Goal: Transaction & Acquisition: Purchase product/service

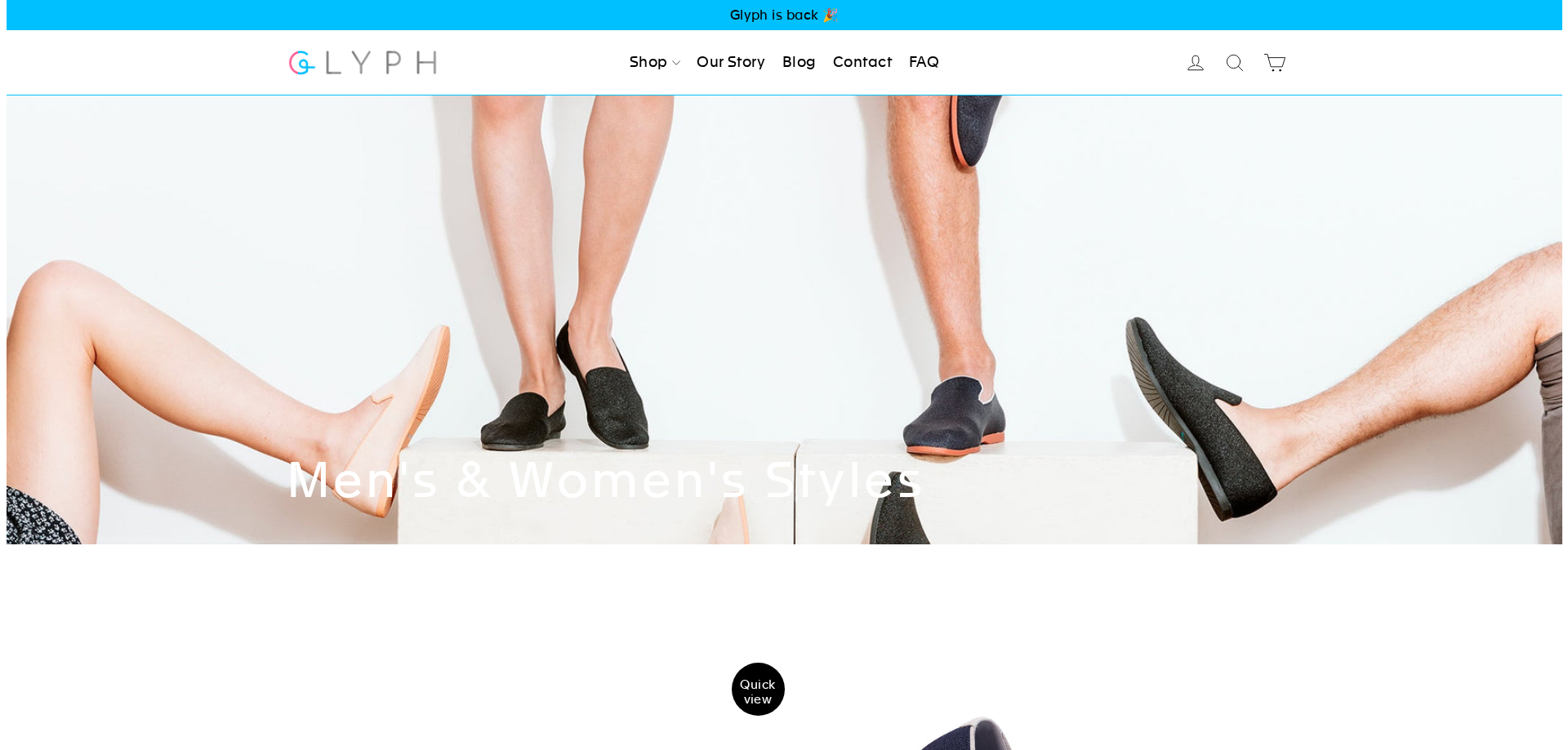
scroll to position [490, 0]
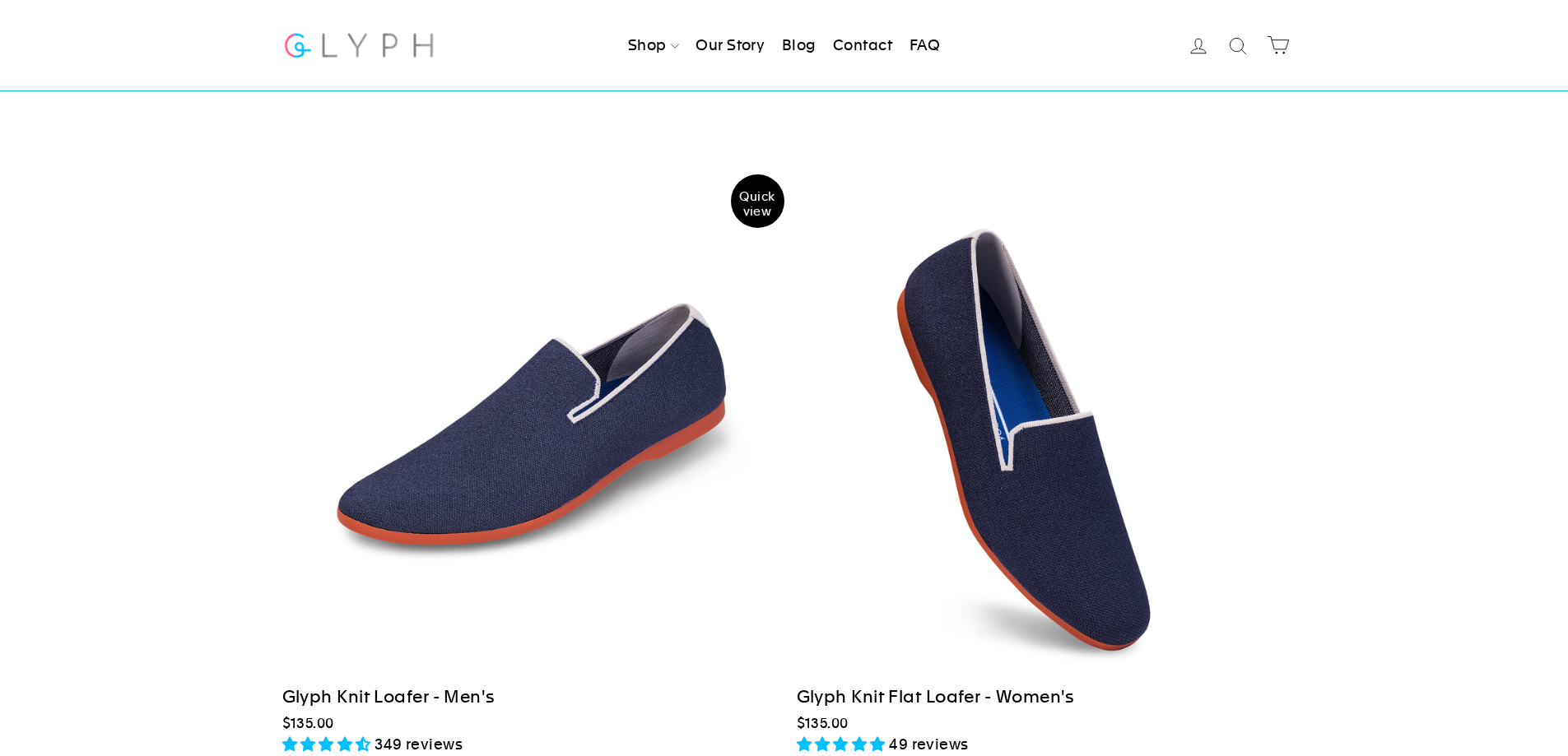
click at [547, 430] on div at bounding box center [526, 431] width 491 height 491
click at [369, 694] on div "Glyph Knit Loafer - Men's" at bounding box center [526, 697] width 489 height 26
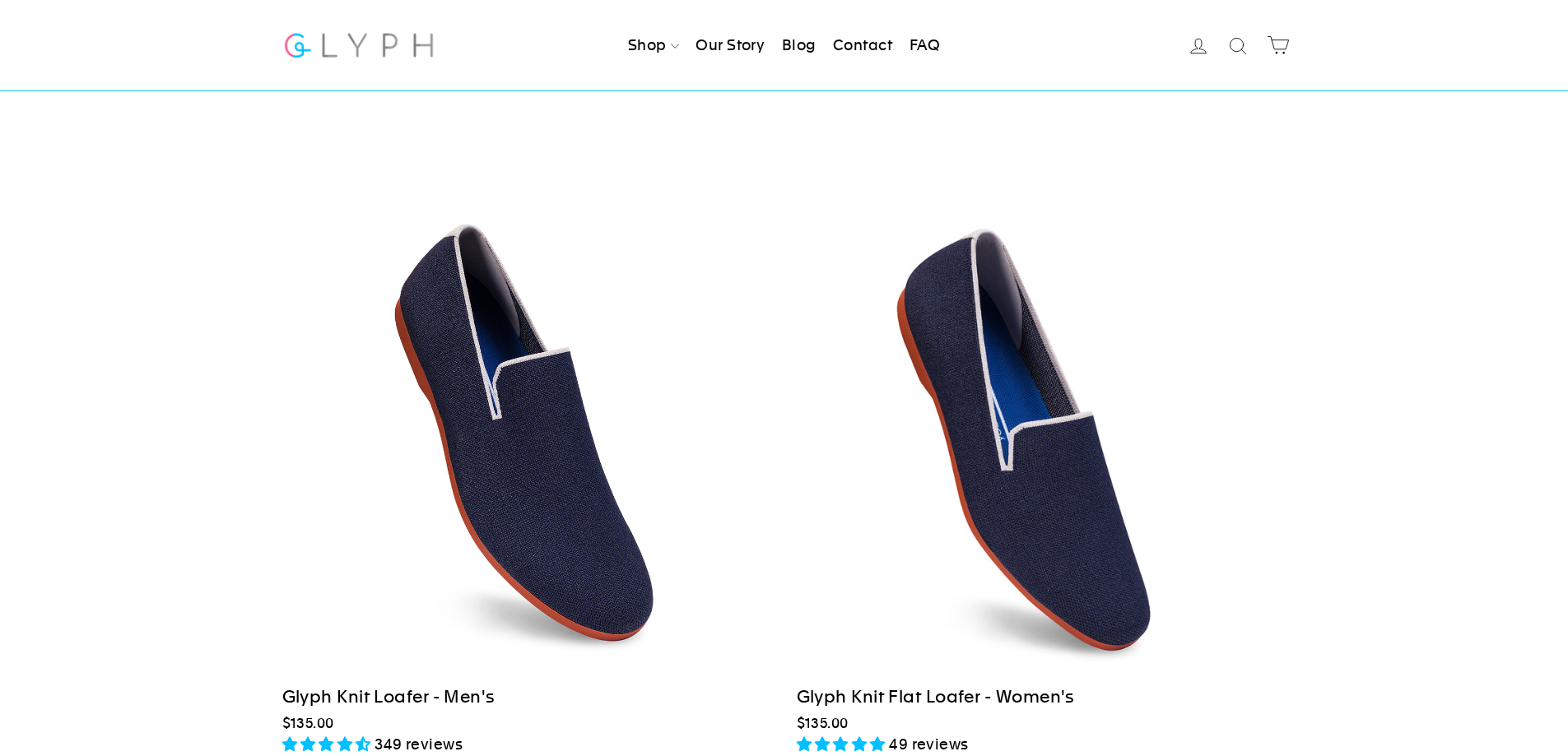
click at [752, 202] on span "Quick view" at bounding box center [758, 207] width 54 height 30
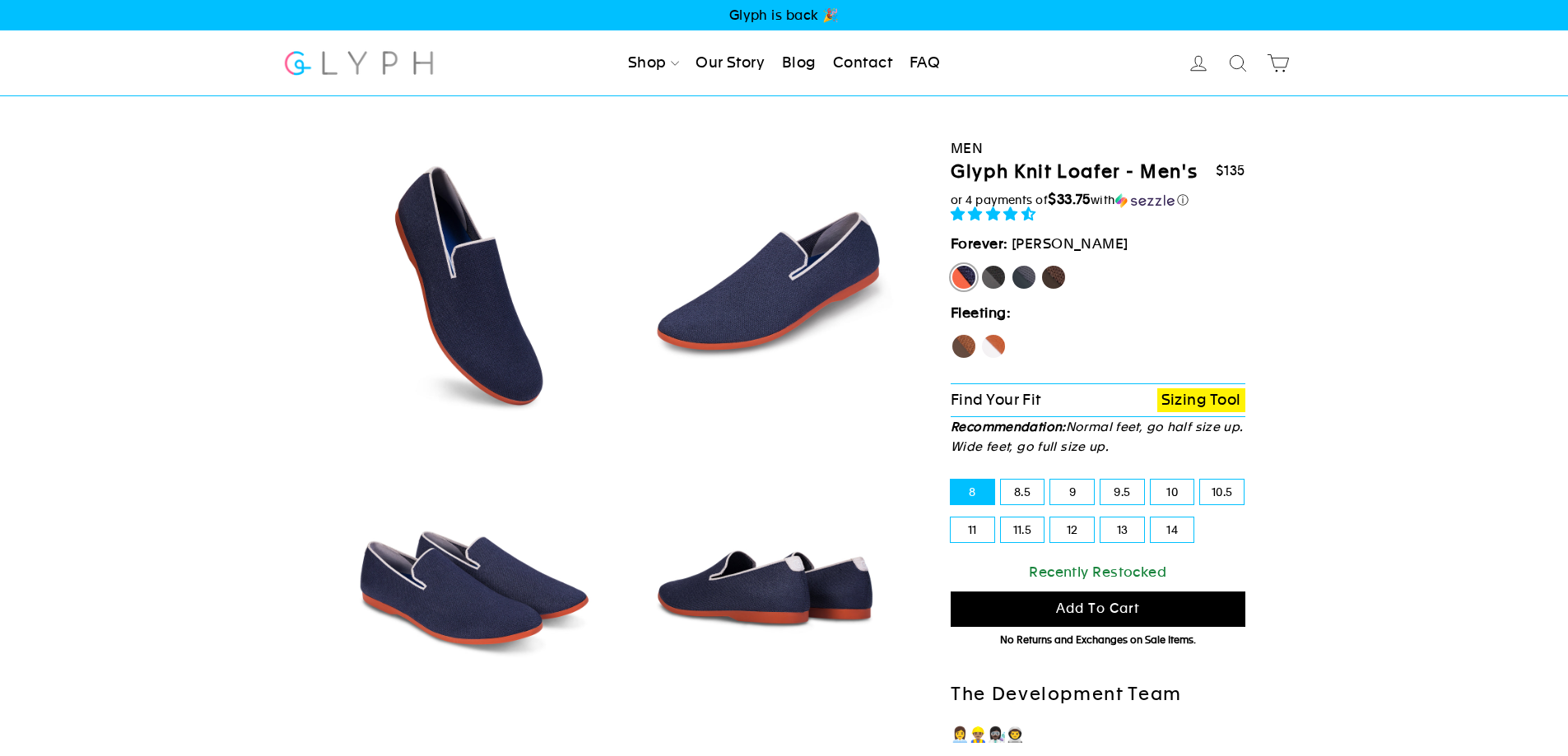
select select "highest-rating"
click at [800, 259] on img at bounding box center [765, 285] width 280 height 280
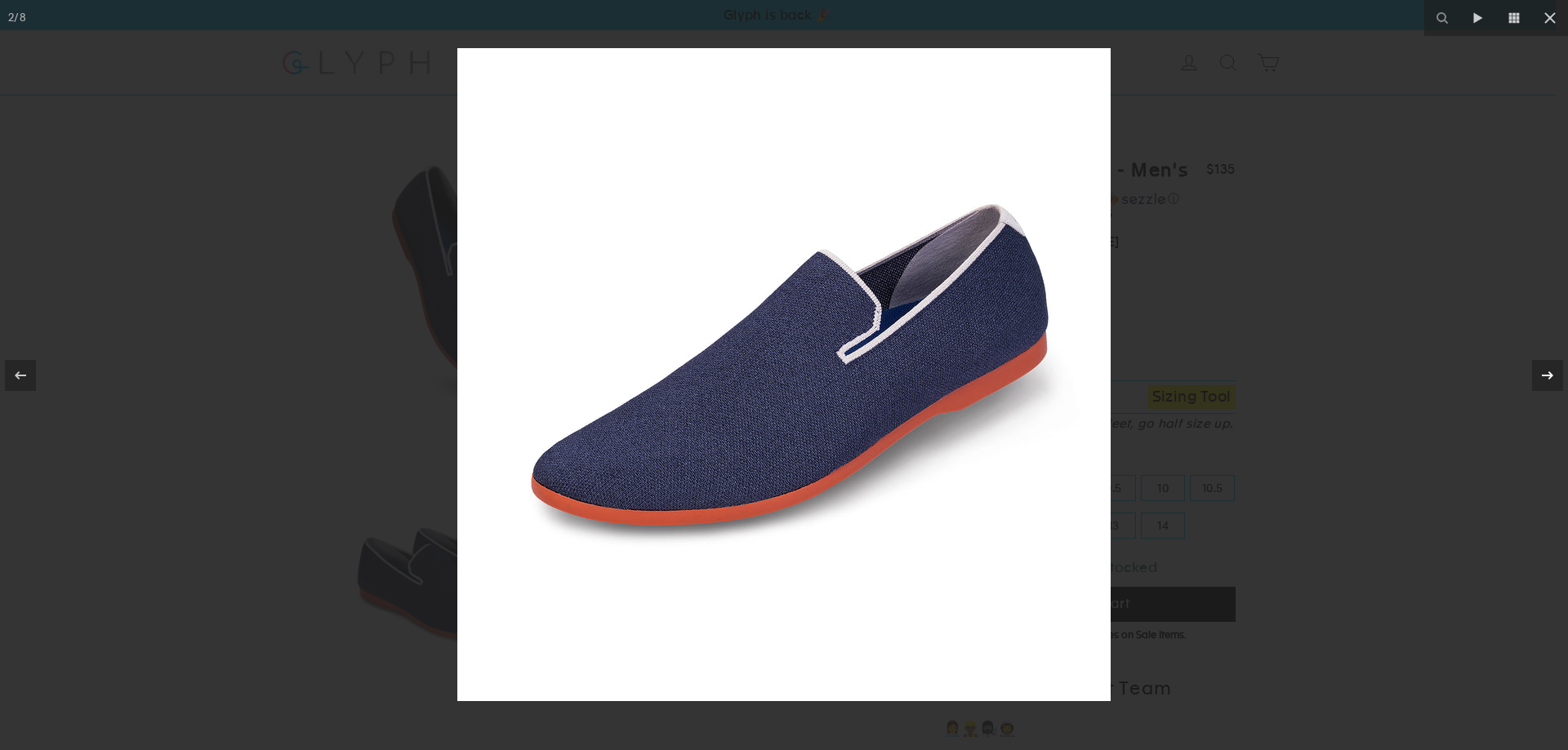
click at [1545, 366] on icon at bounding box center [1548, 376] width 20 height 20
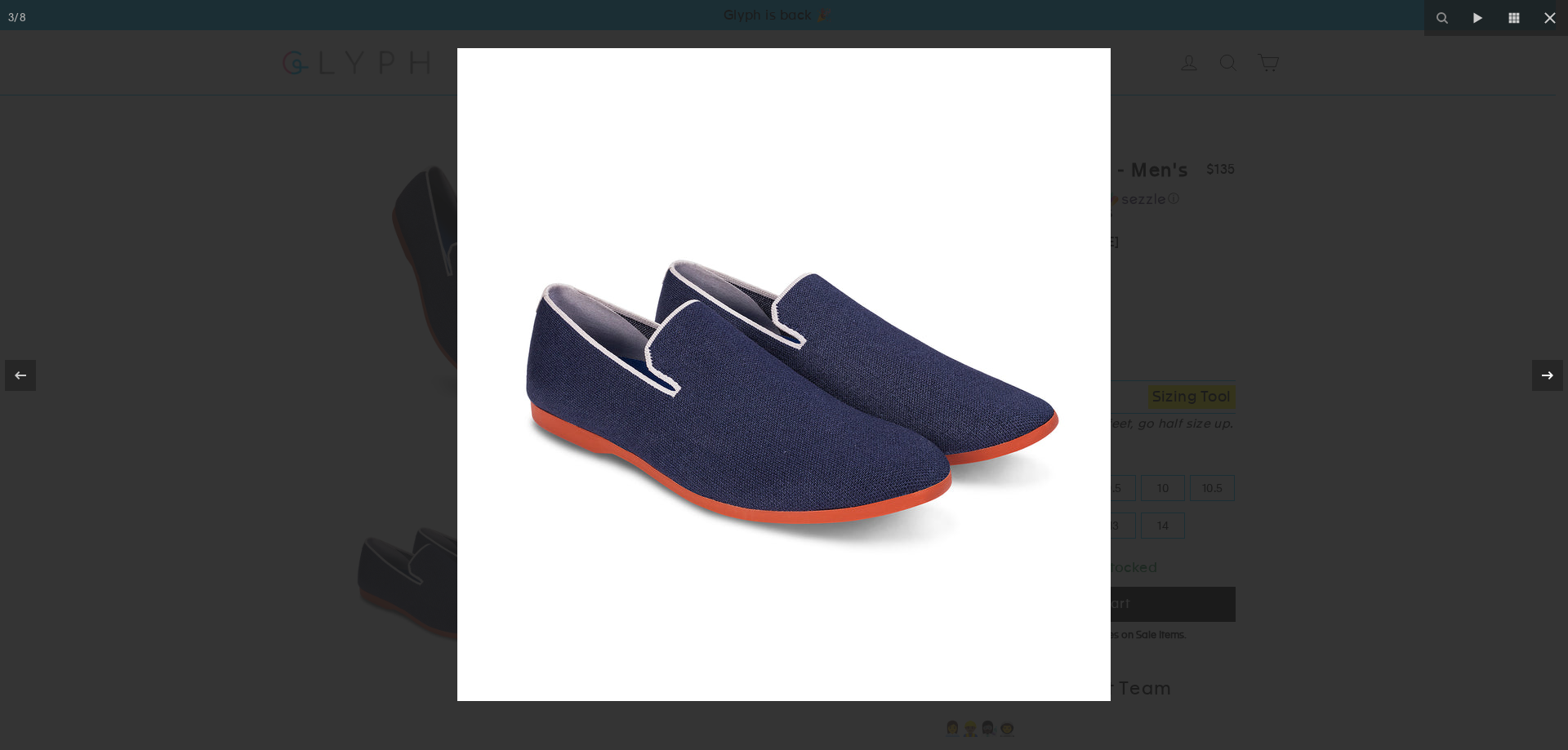
click at [1547, 368] on icon at bounding box center [1548, 376] width 20 height 20
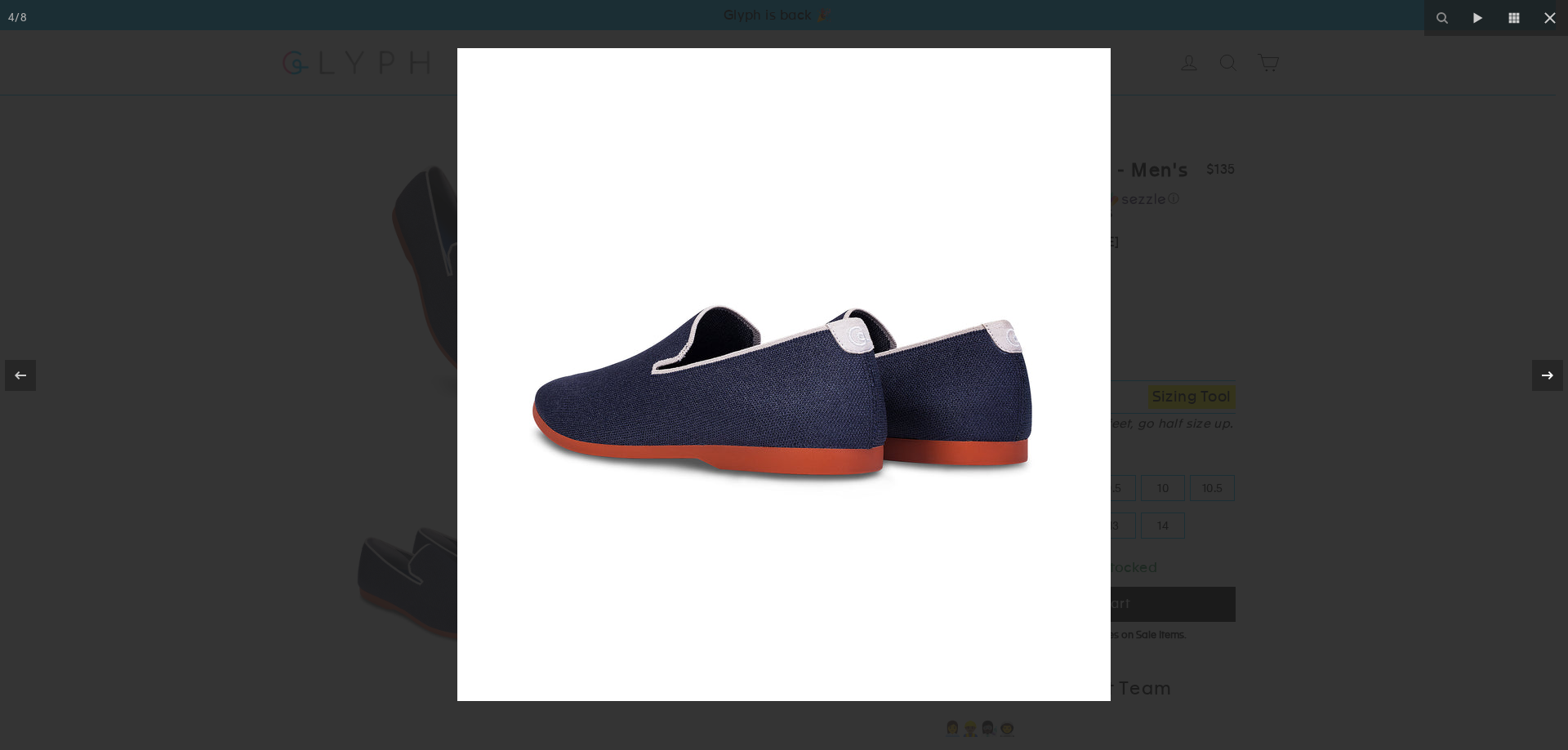
click at [1547, 368] on icon at bounding box center [1548, 376] width 20 height 20
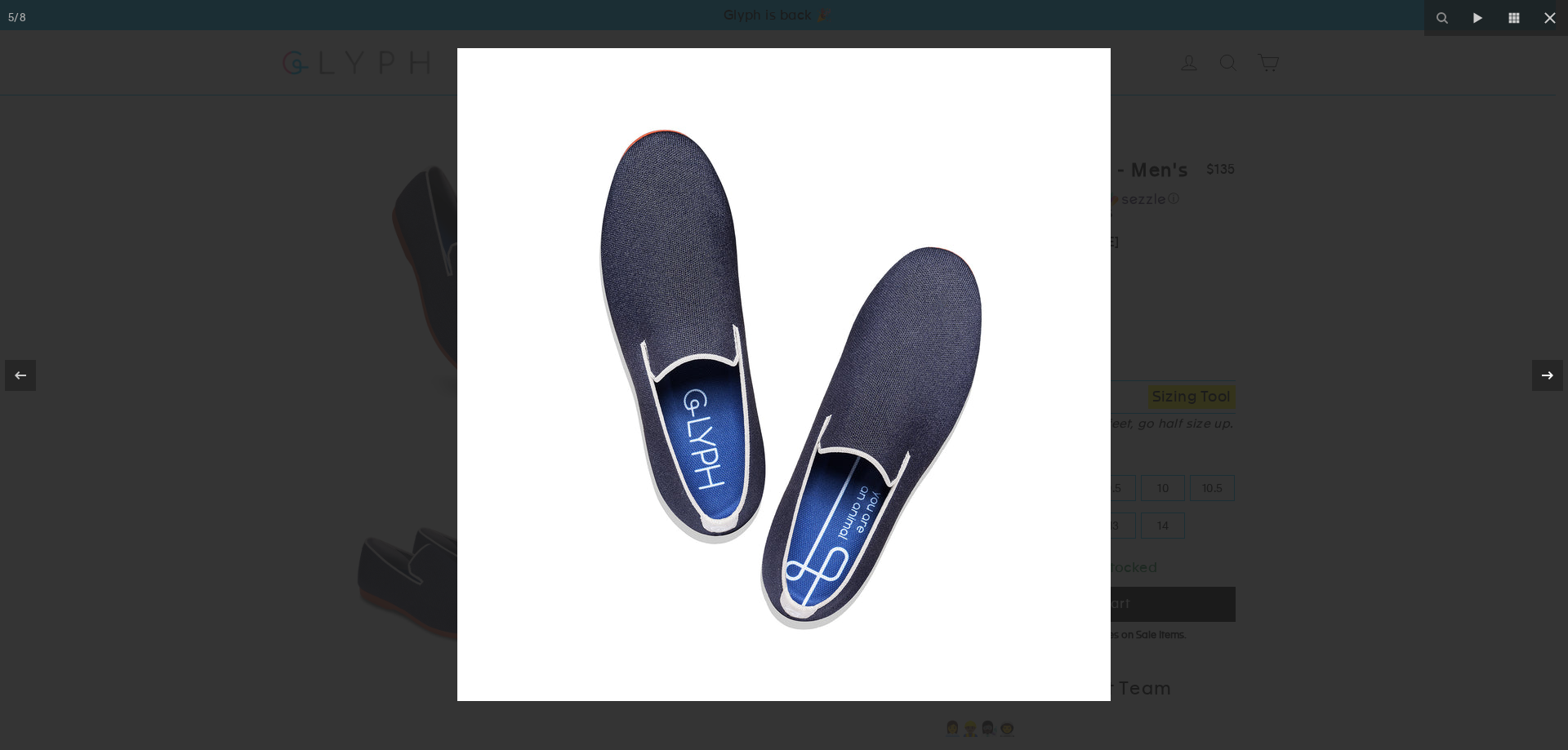
click at [1547, 368] on icon at bounding box center [1548, 376] width 20 height 20
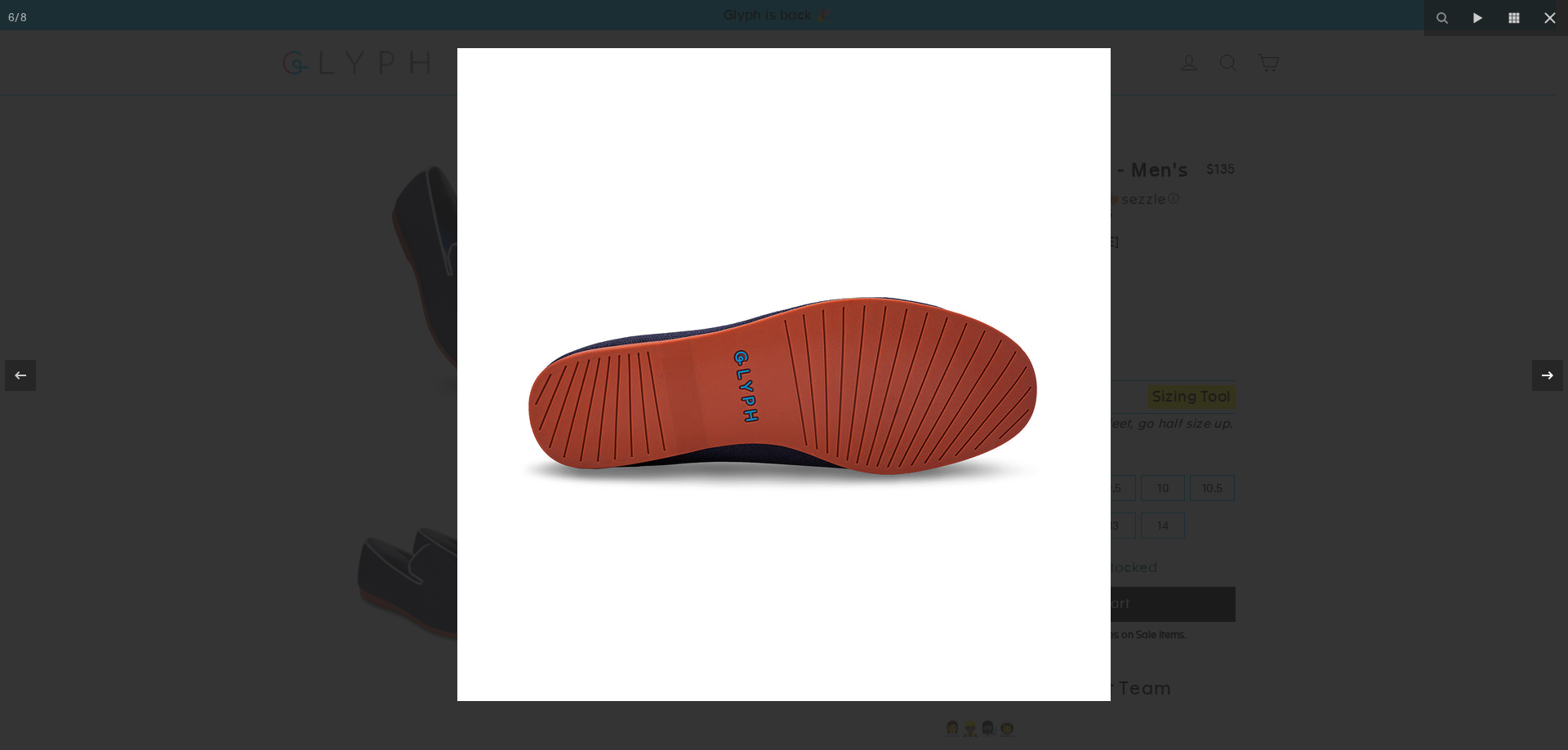
click at [1547, 368] on icon at bounding box center [1548, 376] width 20 height 20
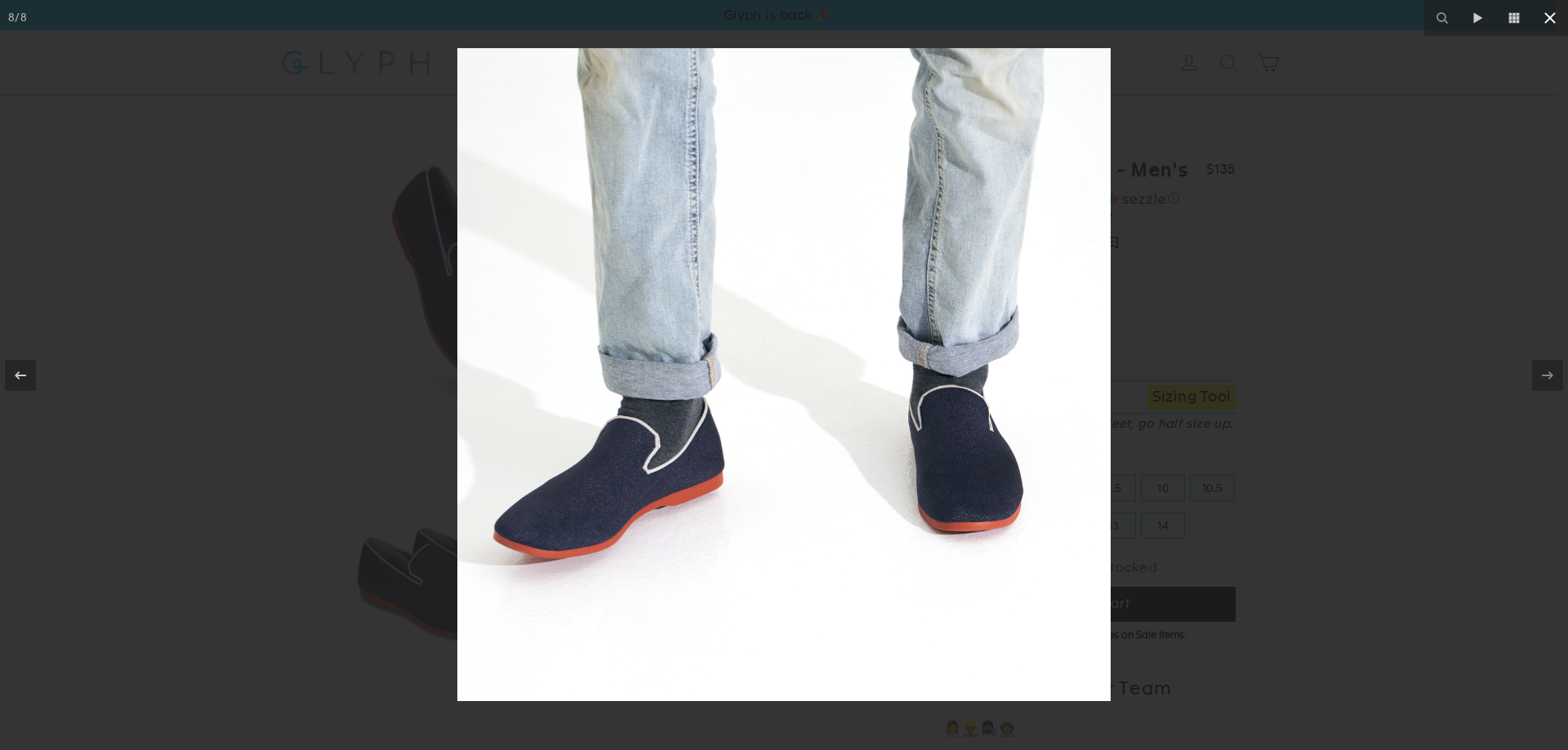
click at [1553, 13] on icon at bounding box center [1549, 18] width 20 height 20
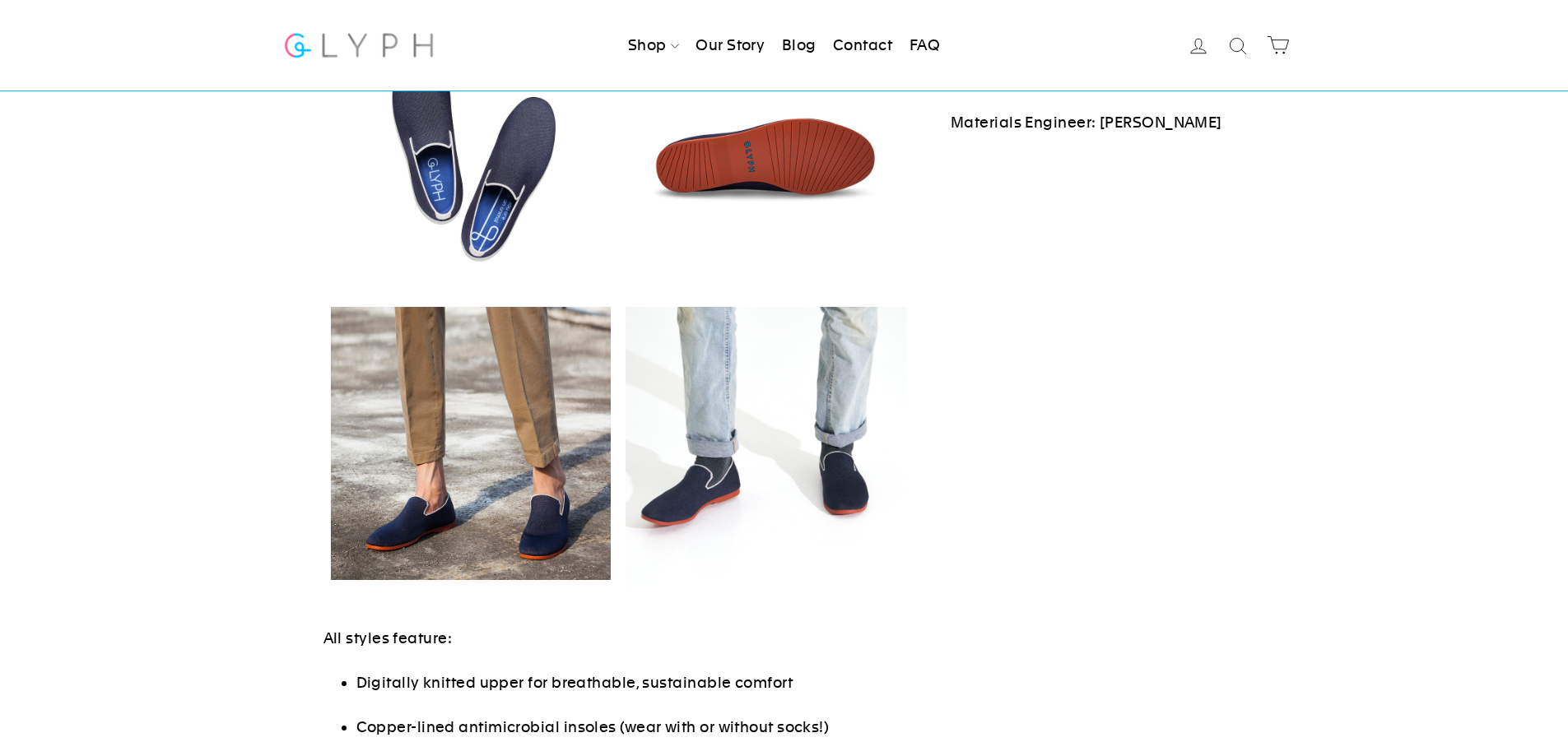
scroll to position [741, 0]
